Goal: Task Accomplishment & Management: Use online tool/utility

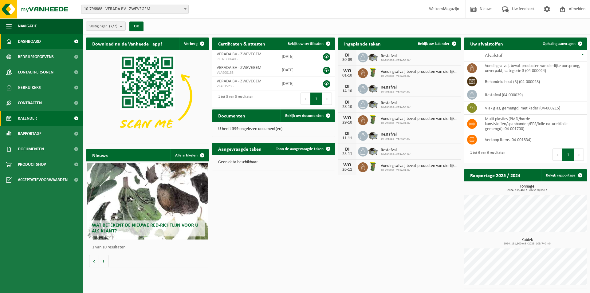
drag, startPoint x: 29, startPoint y: 119, endPoint x: 36, endPoint y: 119, distance: 6.1
click at [29, 118] on span "Kalender" at bounding box center [27, 118] width 19 height 15
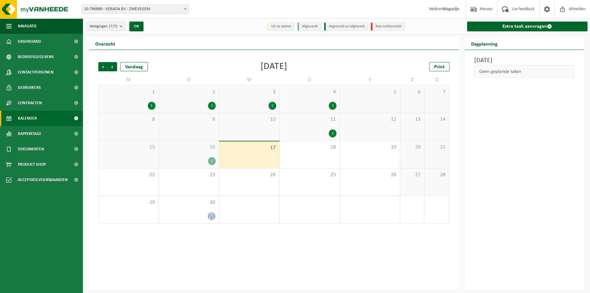
click at [210, 162] on div "1" at bounding box center [212, 161] width 8 height 8
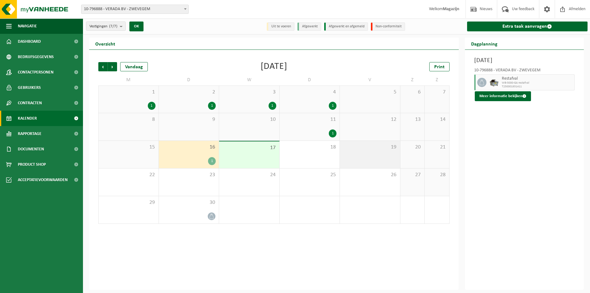
click at [356, 155] on div "19" at bounding box center [370, 154] width 60 height 27
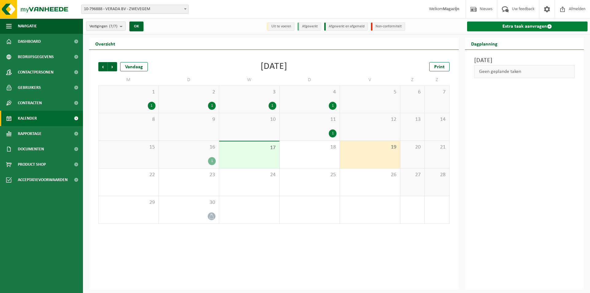
click at [540, 24] on link "Extra taak aanvragen" at bounding box center [527, 26] width 121 height 10
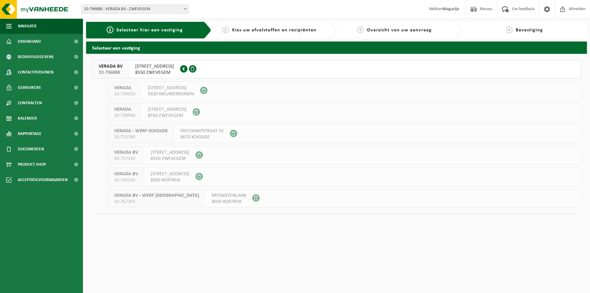
click at [166, 65] on span "HARELBEEKSTRAAT 104F" at bounding box center [154, 66] width 39 height 6
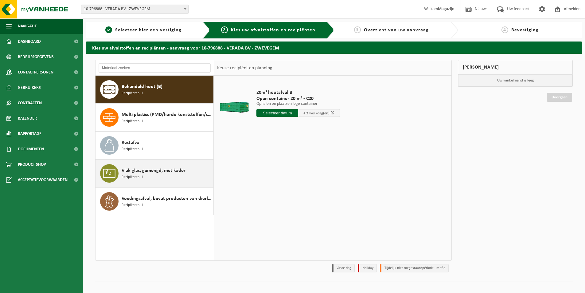
click at [129, 174] on span "Recipiënten: 1" at bounding box center [132, 177] width 21 height 6
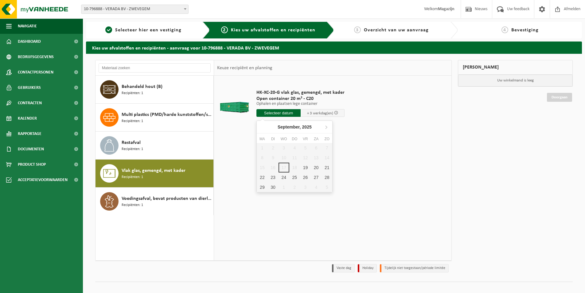
click at [287, 113] on input "text" at bounding box center [278, 113] width 44 height 8
click at [305, 167] on div "19" at bounding box center [305, 167] width 11 height 10
type input "Van 2025-09-19"
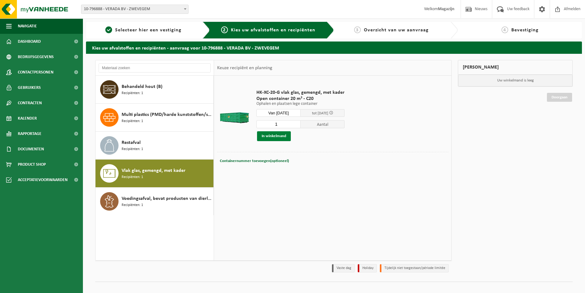
click at [265, 137] on button "In winkelmand" at bounding box center [274, 136] width 34 height 10
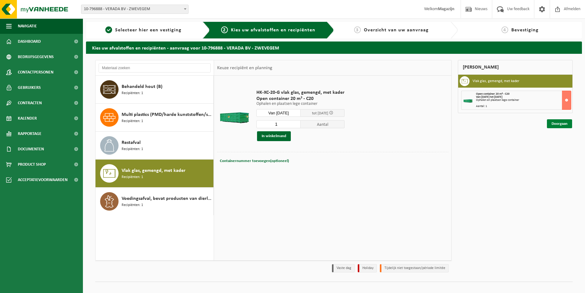
click at [552, 124] on link "Doorgaan" at bounding box center [559, 123] width 25 height 9
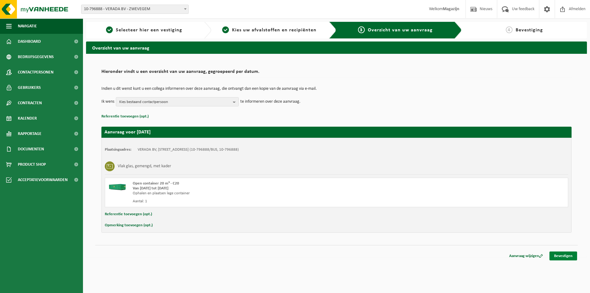
click at [558, 257] on link "Bevestigen" at bounding box center [563, 255] width 28 height 9
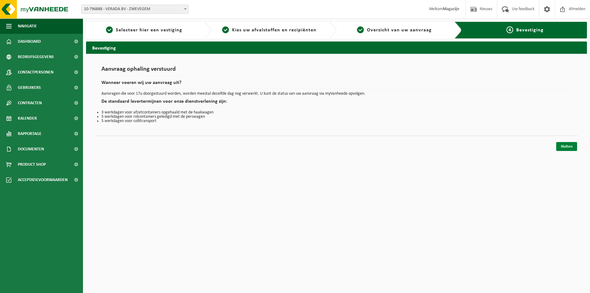
click at [565, 147] on link "Sluiten" at bounding box center [566, 146] width 21 height 9
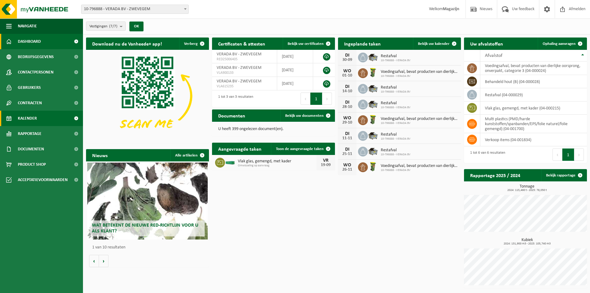
click at [32, 119] on span "Kalender" at bounding box center [27, 118] width 19 height 15
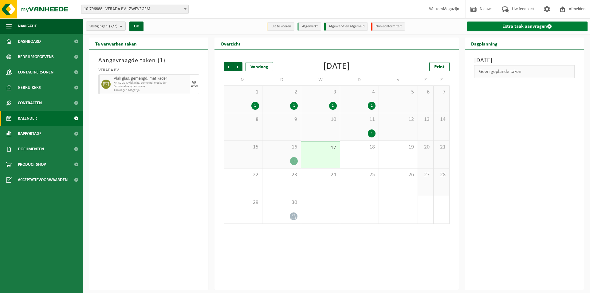
click at [531, 28] on link "Extra taak aanvragen" at bounding box center [527, 26] width 121 height 10
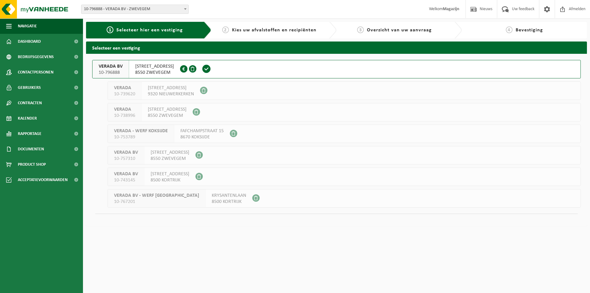
click at [173, 65] on span "[STREET_ADDRESS]" at bounding box center [154, 66] width 39 height 6
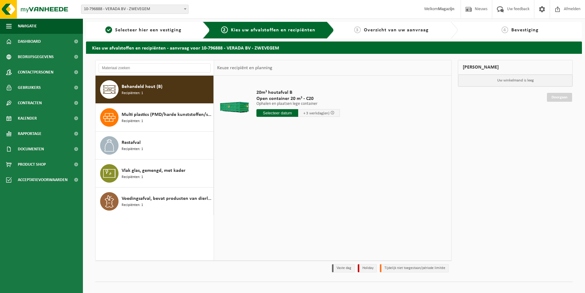
click at [286, 113] on input "text" at bounding box center [277, 113] width 42 height 8
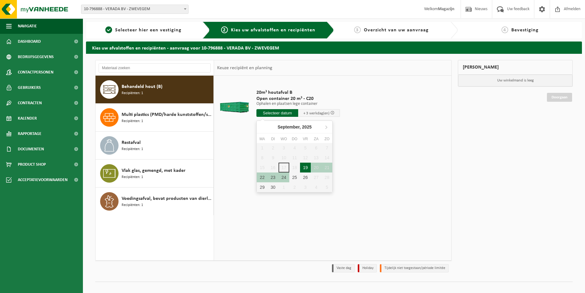
click at [306, 166] on div "19" at bounding box center [305, 167] width 11 height 10
type input "Van 2025-09-19"
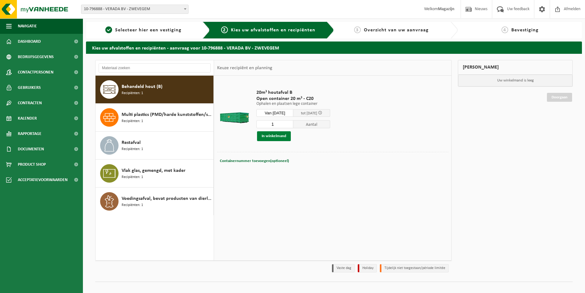
click at [269, 135] on button "In winkelmand" at bounding box center [274, 136] width 34 height 10
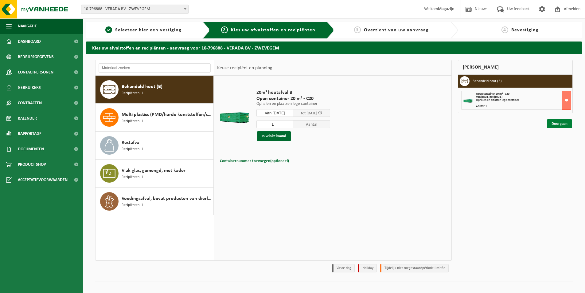
click at [556, 124] on link "Doorgaan" at bounding box center [559, 123] width 25 height 9
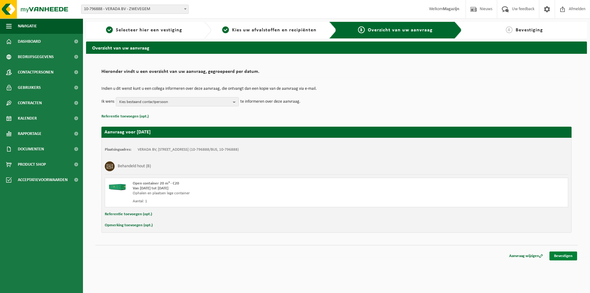
click at [556, 256] on link "Bevestigen" at bounding box center [563, 255] width 28 height 9
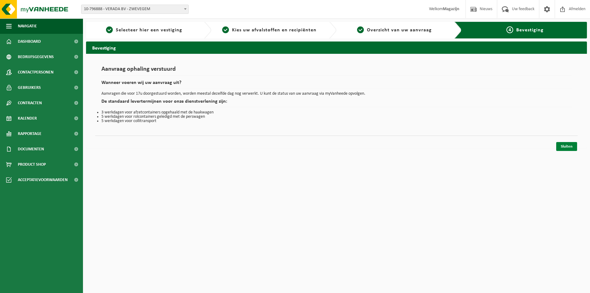
click at [564, 147] on link "Sluiten" at bounding box center [566, 146] width 21 height 9
